Goal: Task Accomplishment & Management: Manage account settings

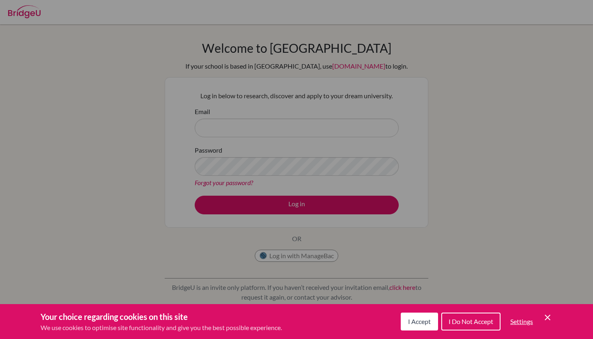
click at [424, 326] on button "I Accept" at bounding box center [419, 321] width 37 height 18
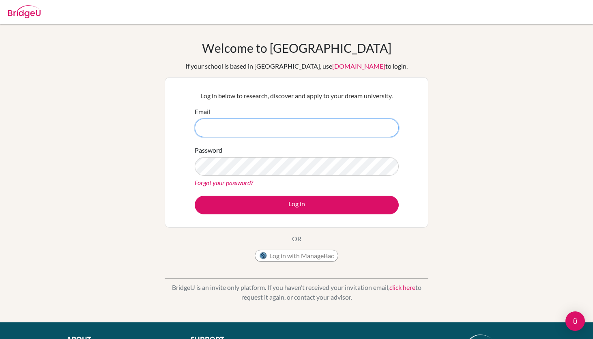
click at [332, 136] on input "Email" at bounding box center [297, 127] width 204 height 19
type input "[PERSON_NAME][EMAIL_ADDRESS][DOMAIN_NAME]"
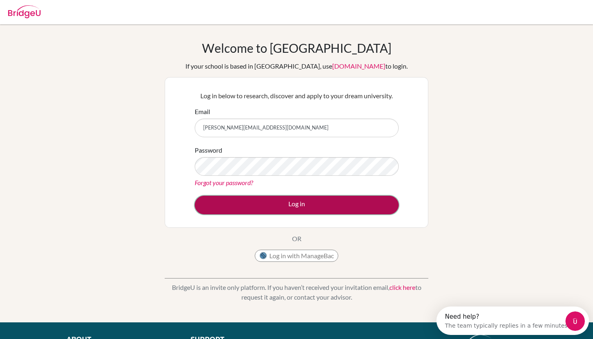
click at [316, 211] on button "Log in" at bounding box center [297, 205] width 204 height 19
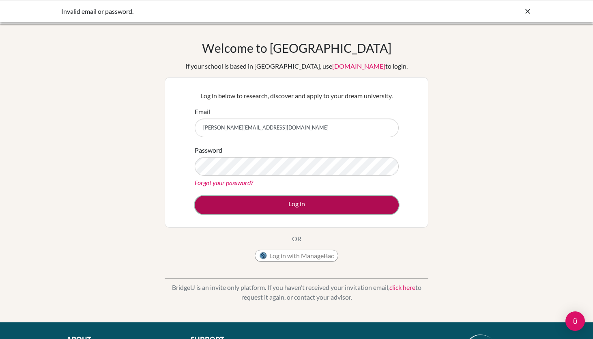
click at [346, 200] on button "Log in" at bounding box center [297, 205] width 204 height 19
click at [354, 209] on button "Log in" at bounding box center [297, 205] width 204 height 19
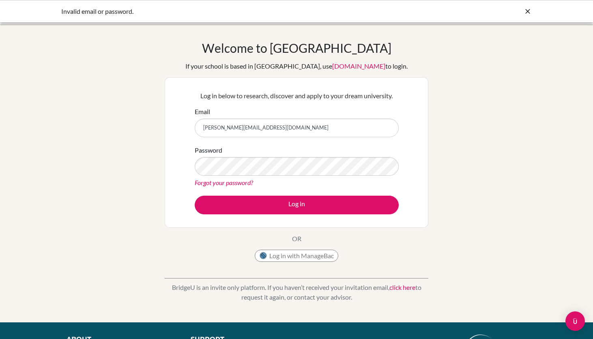
click at [324, 175] on div "Password Forgot your password?" at bounding box center [297, 166] width 204 height 42
click at [225, 185] on link "Forgot your password?" at bounding box center [224, 183] width 58 height 8
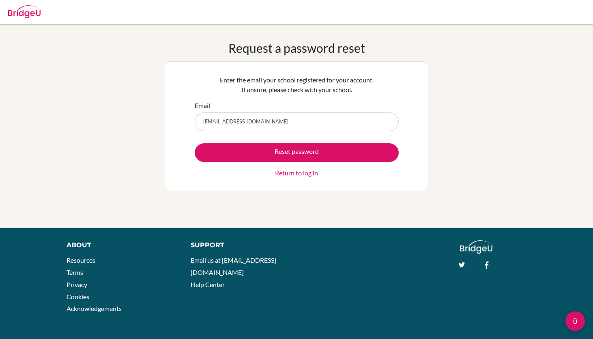
drag, startPoint x: 275, startPoint y: 126, endPoint x: 189, endPoint y: 127, distance: 86.0
click at [189, 127] on div "Enter the email your school registered for your account. If unsure, please chec…" at bounding box center [297, 126] width 264 height 130
type input "w"
type input "[PERSON_NAME][EMAIL_ADDRESS][DOMAIN_NAME]"
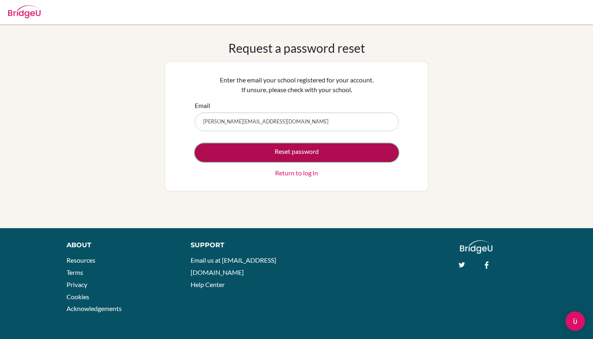
click at [252, 150] on button "Reset password" at bounding box center [297, 152] width 204 height 19
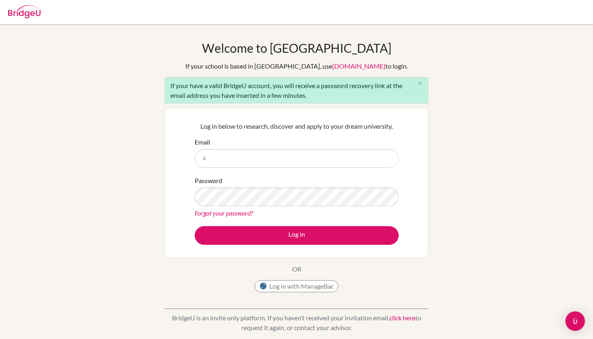
type input "z"
click at [295, 153] on input "z" at bounding box center [297, 158] width 204 height 19
click at [564, 123] on div "Welcome to BridgeU If your school is based in China, use app.bridge-u.com.cn to…" at bounding box center [296, 189] width 593 height 296
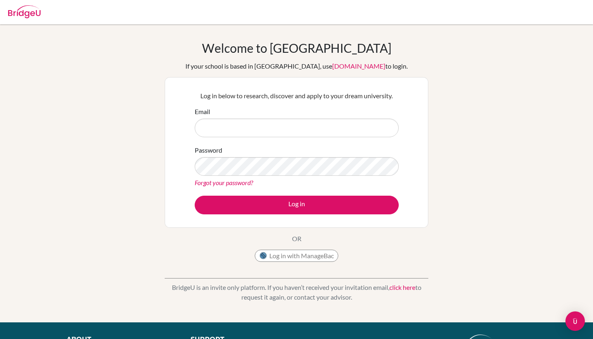
click at [330, 126] on input "Email" at bounding box center [297, 127] width 204 height 19
type input "[PERSON_NAME][EMAIL_ADDRESS][DOMAIN_NAME]"
